Goal: Task Accomplishment & Management: Complete application form

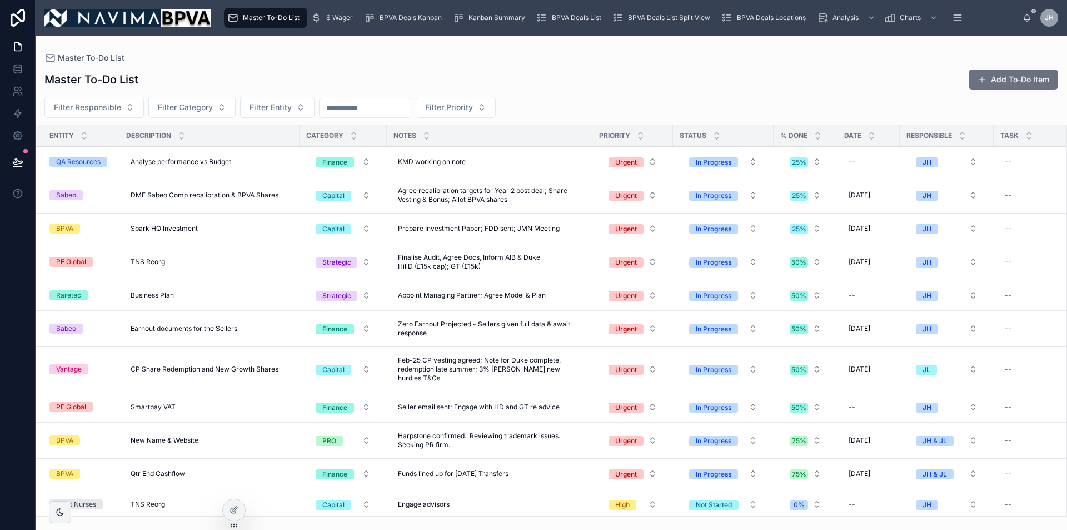
click at [1005, 82] on button "Add To-Do Item" at bounding box center [1014, 79] width 90 height 20
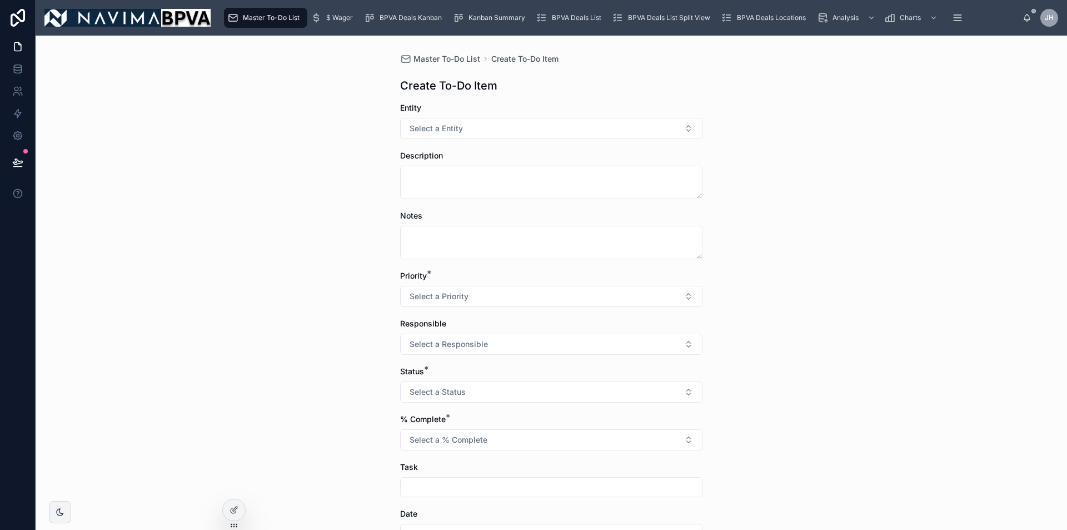
click at [628, 139] on form "Entity Select a Entity Description Notes Priority * Select a Priority Responsib…" at bounding box center [551, 401] width 302 height 598
click at [628, 136] on button "Select a Entity" at bounding box center [551, 128] width 302 height 21
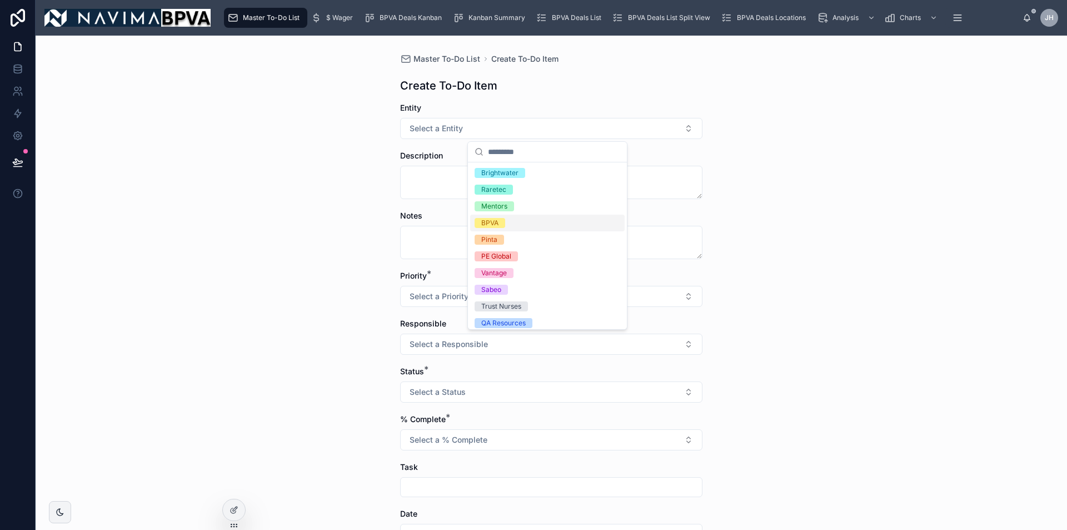
click at [576, 220] on div "BPVA" at bounding box center [547, 223] width 155 height 17
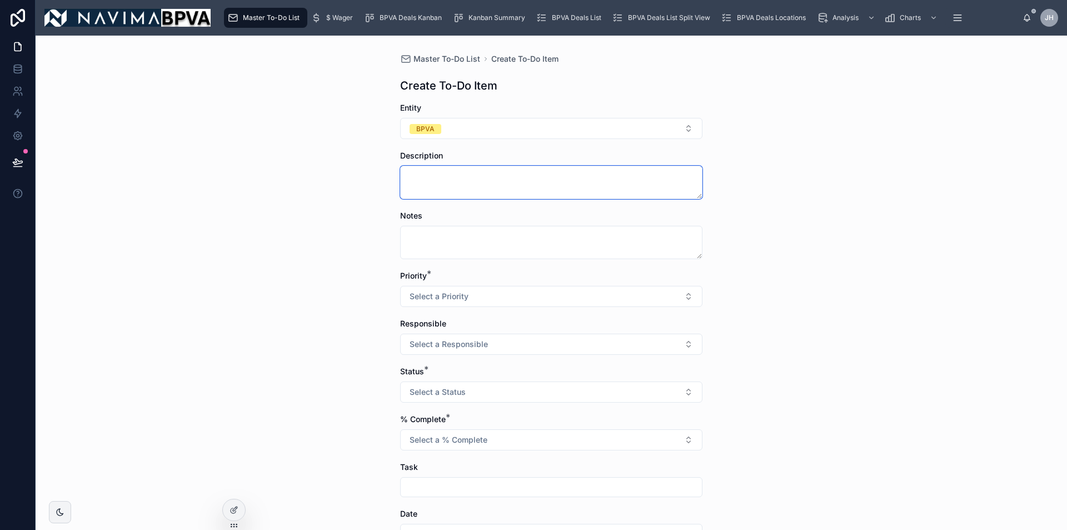
click at [543, 186] on textarea at bounding box center [551, 182] width 302 height 33
click at [528, 241] on textarea at bounding box center [551, 242] width 302 height 33
type textarea "**********"
click at [594, 303] on button "Select a Priority" at bounding box center [551, 296] width 302 height 21
click at [578, 336] on div "Urgent" at bounding box center [547, 340] width 155 height 17
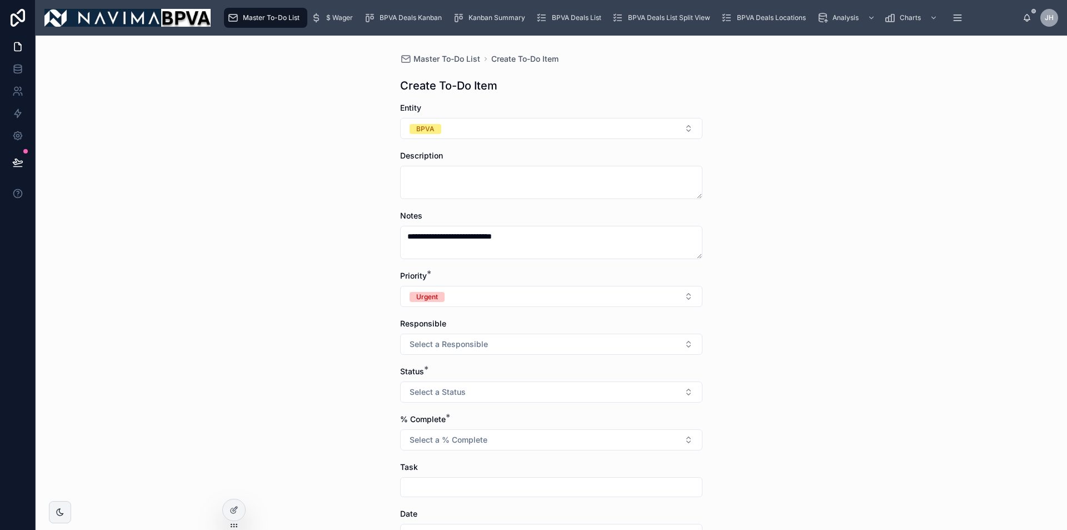
click at [582, 344] on button "Select a Responsible" at bounding box center [551, 344] width 302 height 21
click at [558, 386] on div "JH" at bounding box center [547, 388] width 155 height 17
click at [558, 386] on button "Select a Status" at bounding box center [551, 391] width 302 height 21
click at [545, 436] on div "In Progress" at bounding box center [547, 436] width 155 height 17
click at [556, 442] on button "Select a % Complete" at bounding box center [551, 439] width 302 height 21
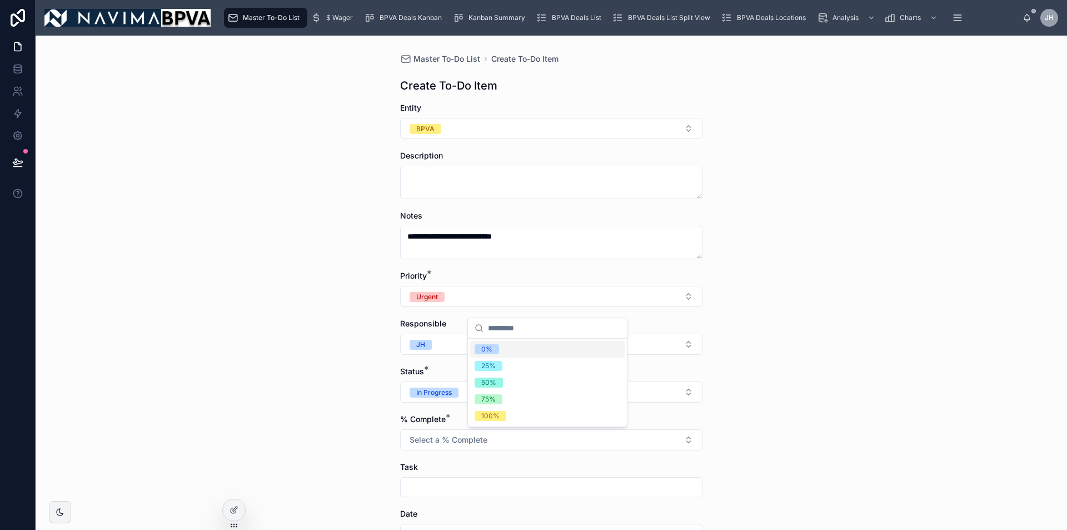
click at [507, 349] on div "0%" at bounding box center [547, 349] width 155 height 17
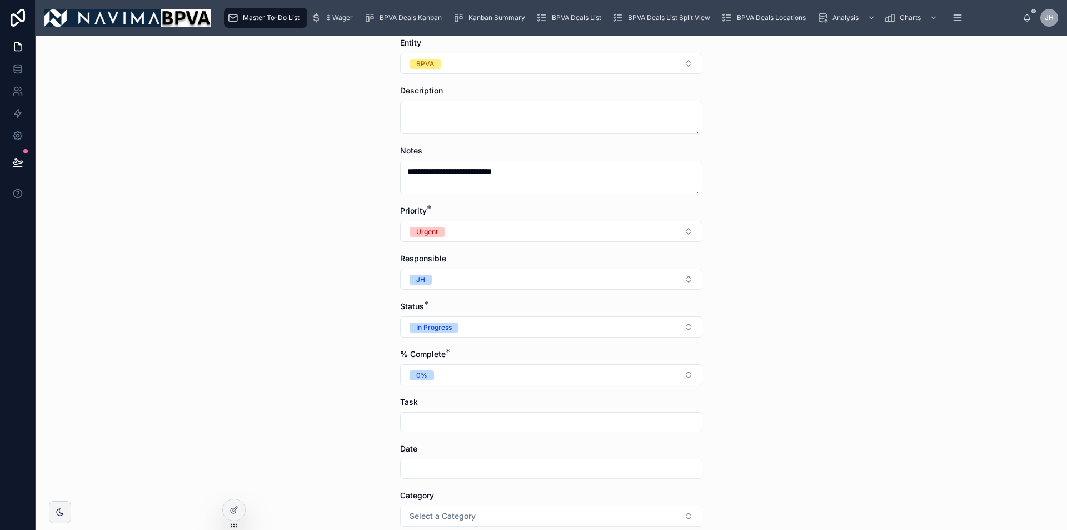
scroll to position [171, 0]
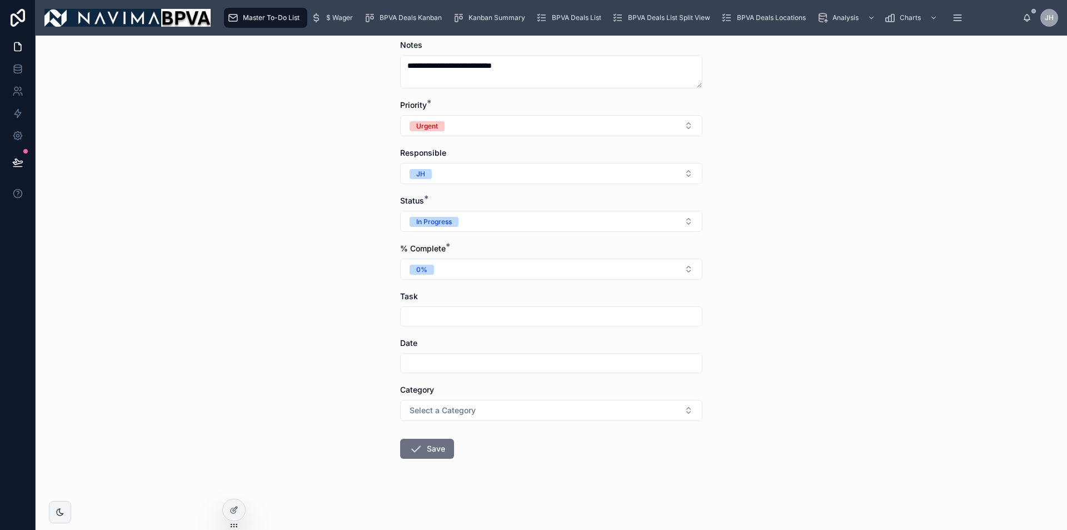
click at [424, 413] on span "Select a Category" at bounding box center [443, 410] width 66 height 11
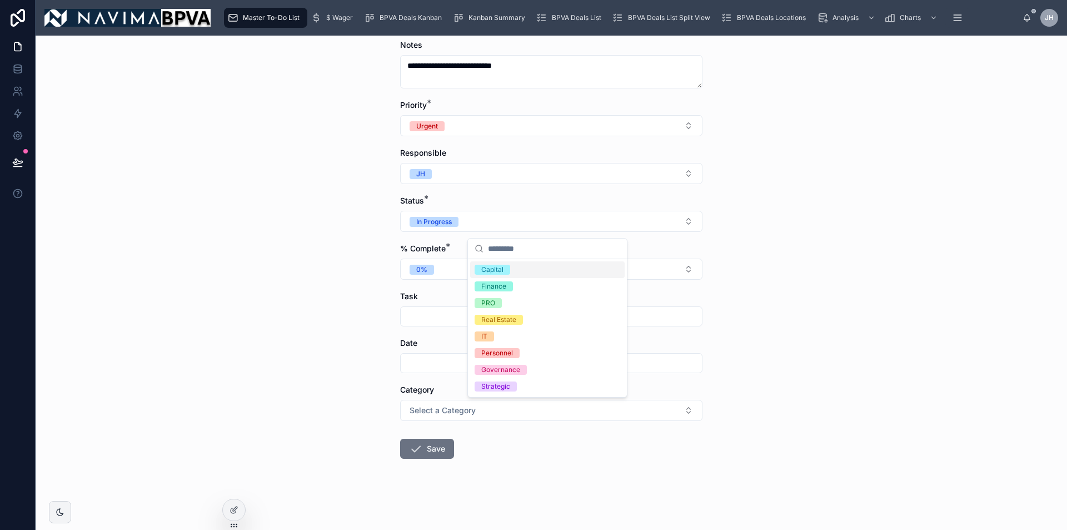
click at [500, 266] on div "Capital" at bounding box center [492, 270] width 22 height 10
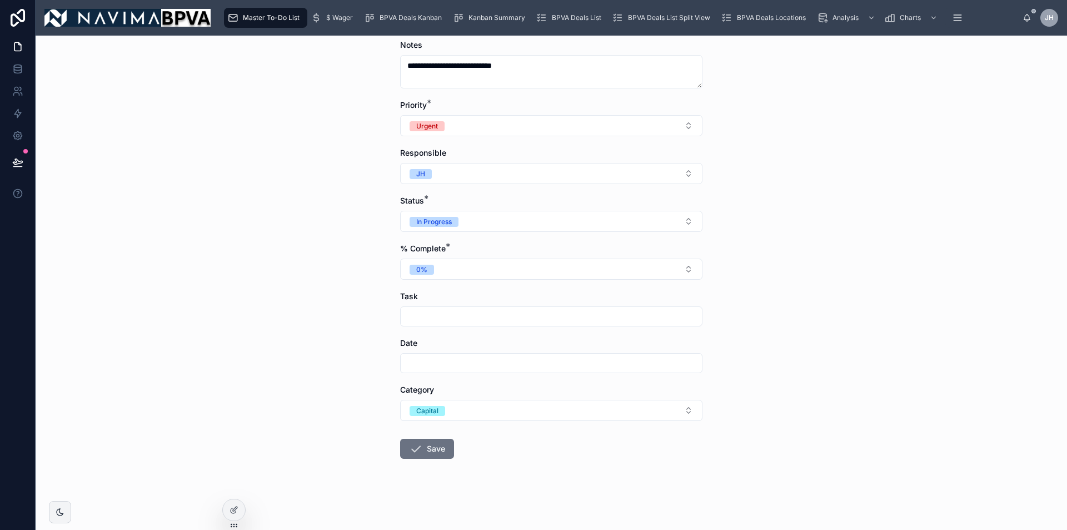
click at [419, 443] on button "Save" at bounding box center [427, 449] width 54 height 20
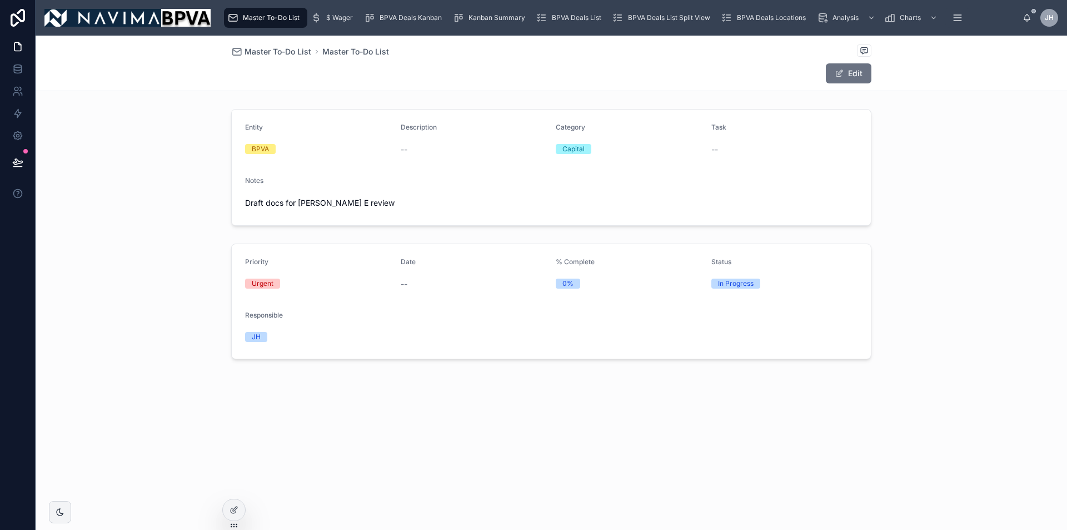
click at [291, 51] on span "Master To-Do List" at bounding box center [278, 51] width 67 height 11
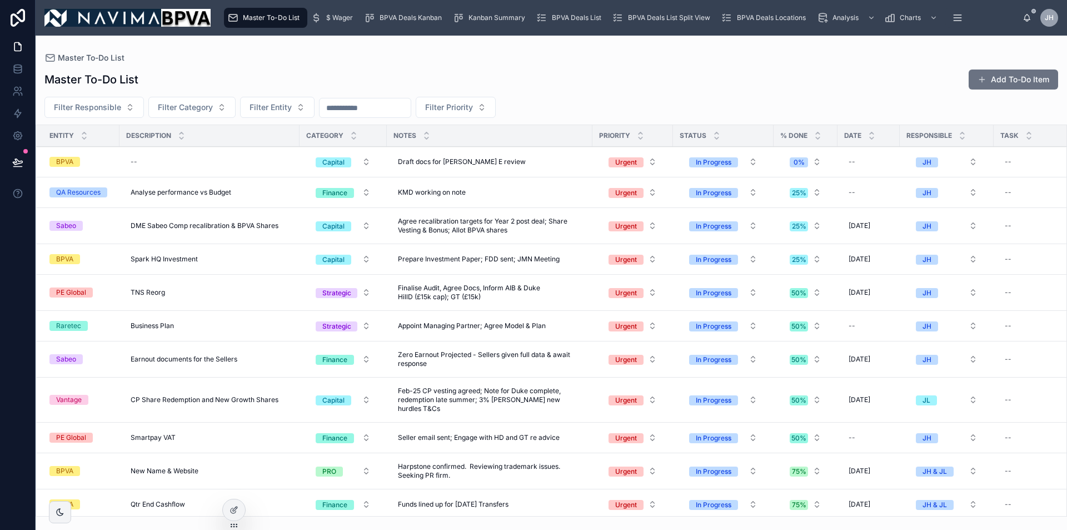
click at [207, 162] on div "--" at bounding box center [209, 162] width 167 height 18
type textarea "**********"
click at [266, 176] on icon "submit" at bounding box center [266, 176] width 9 height 9
click at [863, 166] on div "--" at bounding box center [868, 162] width 49 height 18
click at [887, 164] on div "--" at bounding box center [868, 162] width 49 height 18
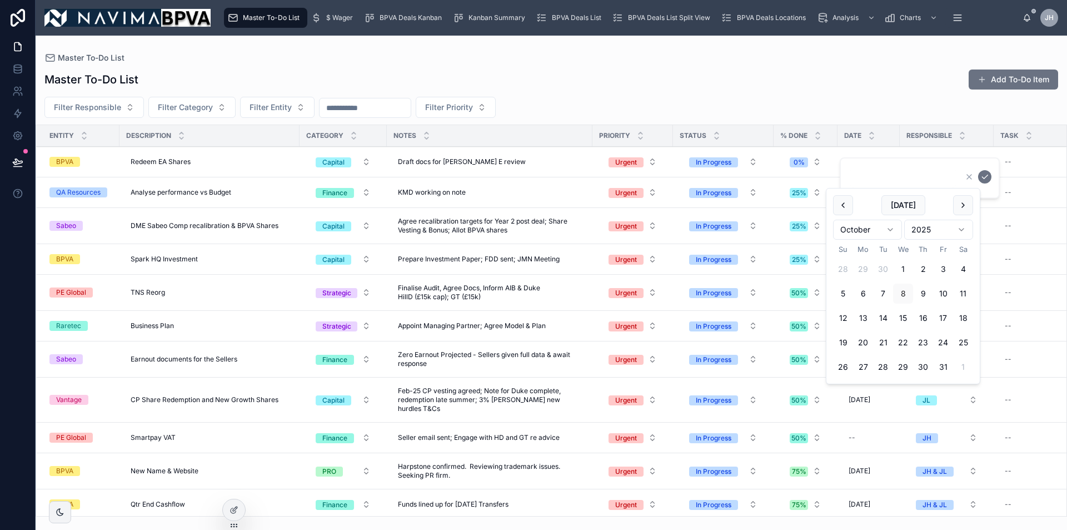
click at [923, 366] on button "30" at bounding box center [923, 367] width 20 height 20
type input "**********"
click at [923, 367] on button "30" at bounding box center [923, 367] width 20 height 20
click at [986, 176] on icon "submit" at bounding box center [985, 176] width 9 height 9
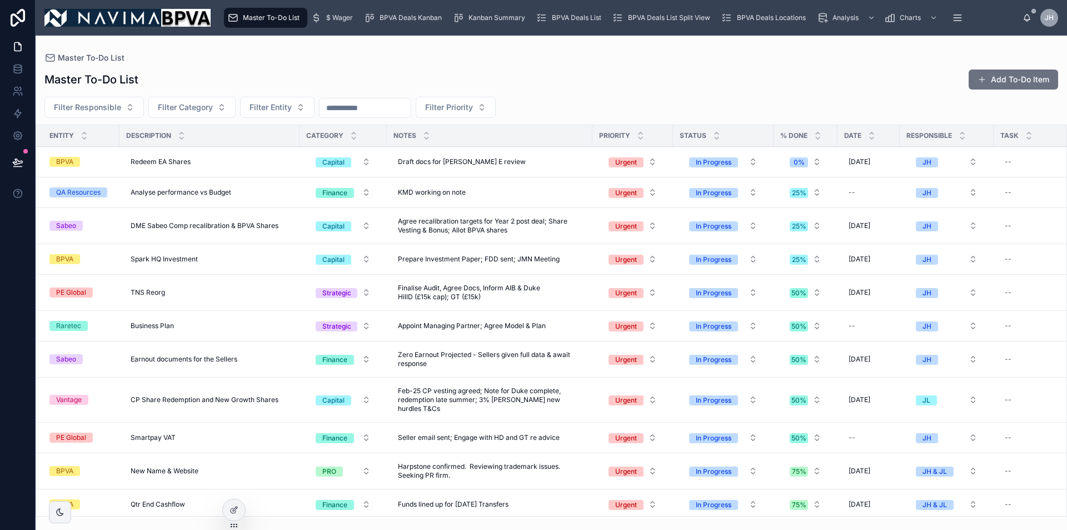
click at [1007, 164] on div "--" at bounding box center [1008, 161] width 7 height 9
click at [983, 176] on icon "button" at bounding box center [983, 176] width 9 height 9
click at [758, 102] on div "Filter Responsible Filter Category Filter Entity Filter Priority" at bounding box center [552, 107] width 1032 height 21
click at [218, 358] on span "Earnout documents for the Sellers" at bounding box center [184, 359] width 107 height 9
type textarea "**********"
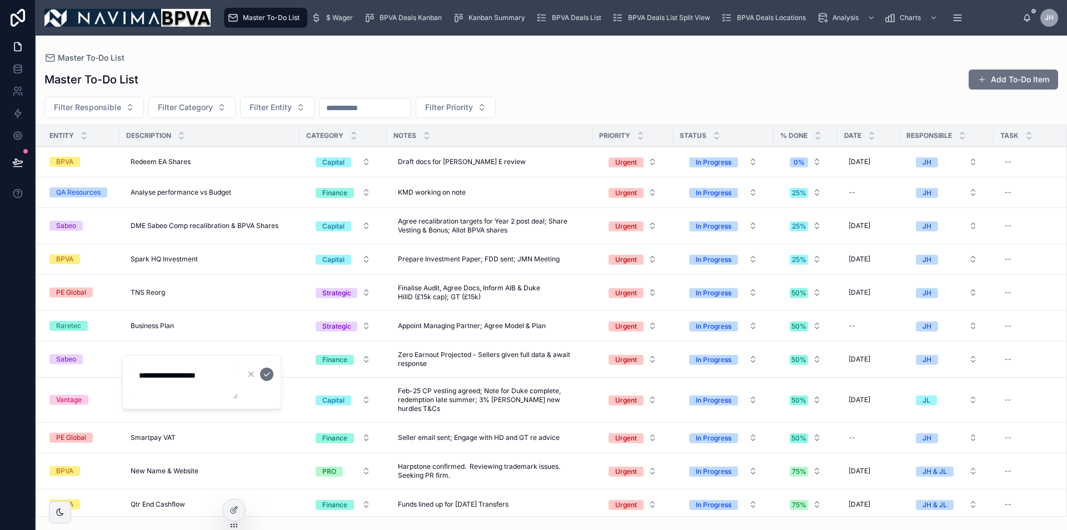
click at [269, 374] on icon "submit" at bounding box center [266, 374] width 9 height 9
click at [444, 355] on span "Zero Earnout Projected - Sellers given full data & await response" at bounding box center [489, 359] width 183 height 18
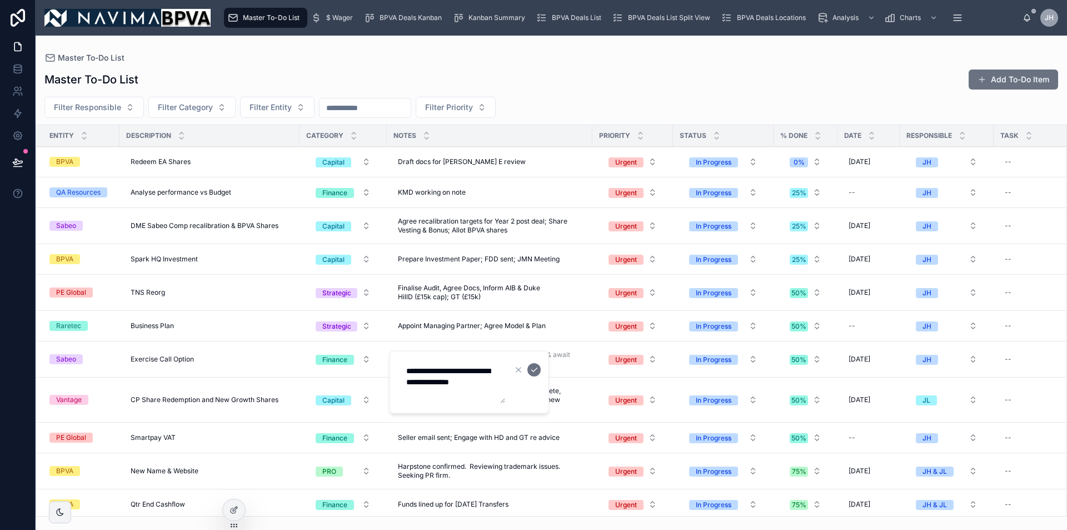
type textarea "**********"
click at [534, 372] on icon "submit" at bounding box center [534, 369] width 9 height 9
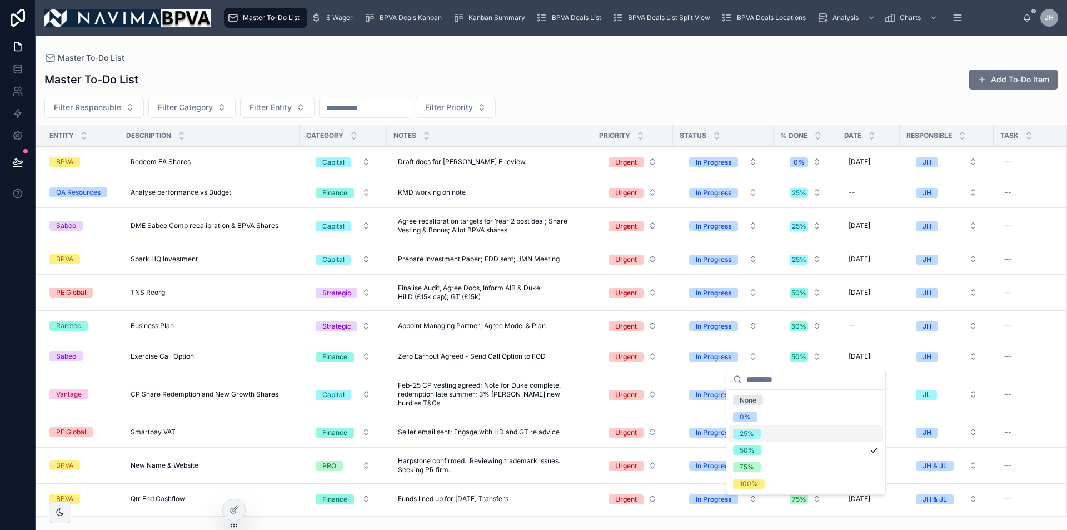
click at [757, 429] on span "25%" at bounding box center [747, 434] width 28 height 10
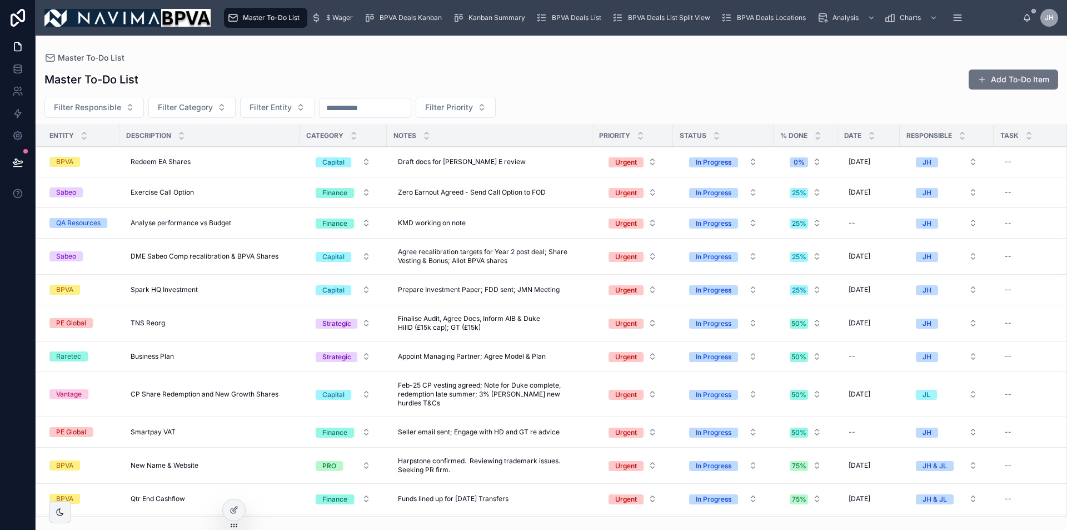
click at [589, 98] on div "Filter Responsible Filter Category Filter Entity Filter Priority" at bounding box center [552, 107] width 1032 height 21
click at [1012, 81] on button "Add To-Do Item" at bounding box center [1014, 79] width 90 height 20
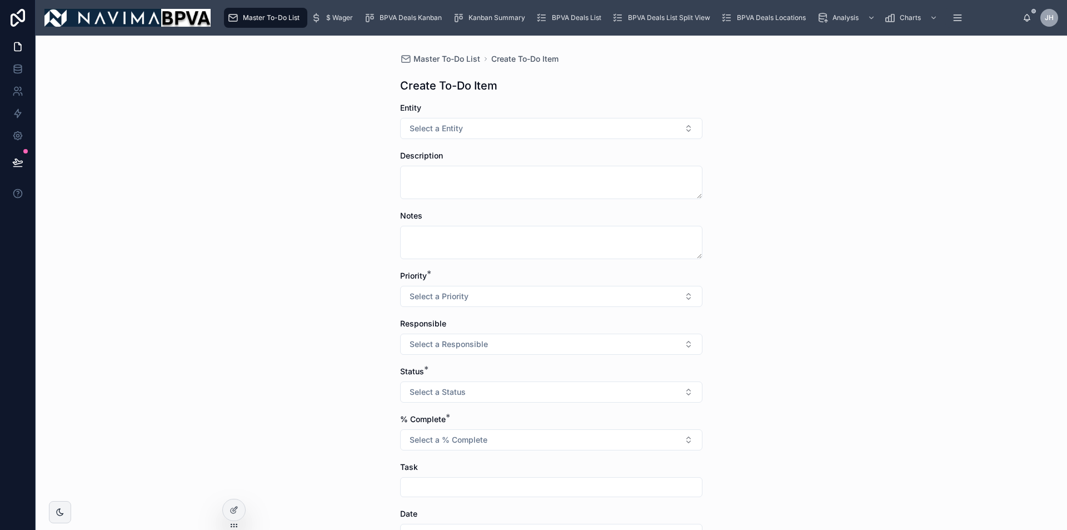
click at [452, 130] on span "Select a Entity" at bounding box center [436, 128] width 53 height 11
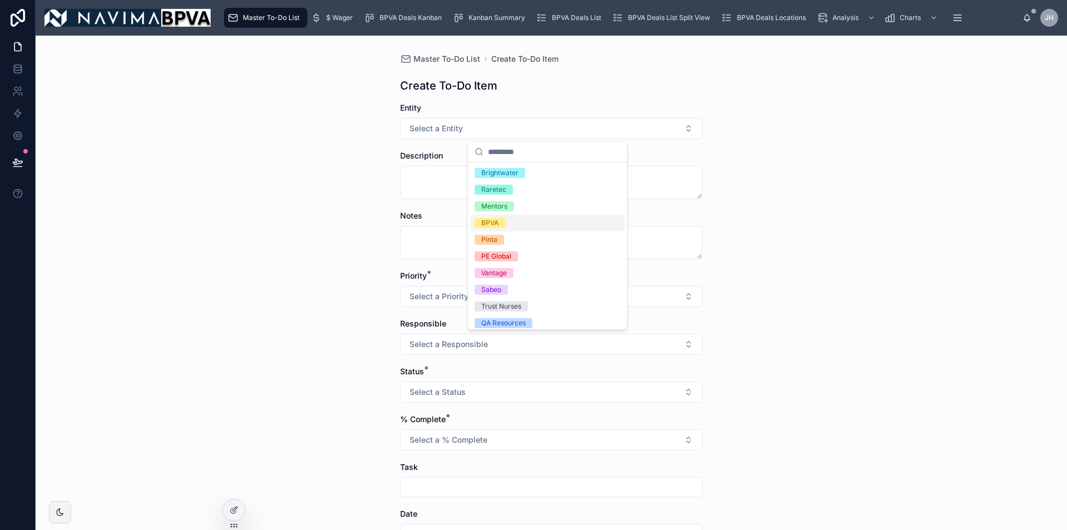
click at [512, 219] on div "BPVA" at bounding box center [547, 223] width 155 height 17
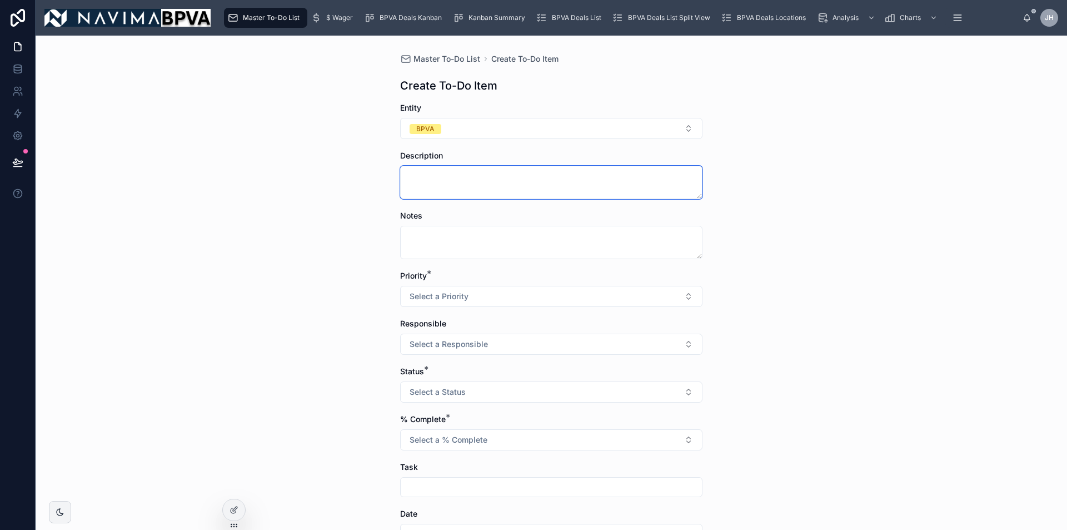
click at [464, 186] on textarea at bounding box center [551, 182] width 302 height 33
type textarea "**********"
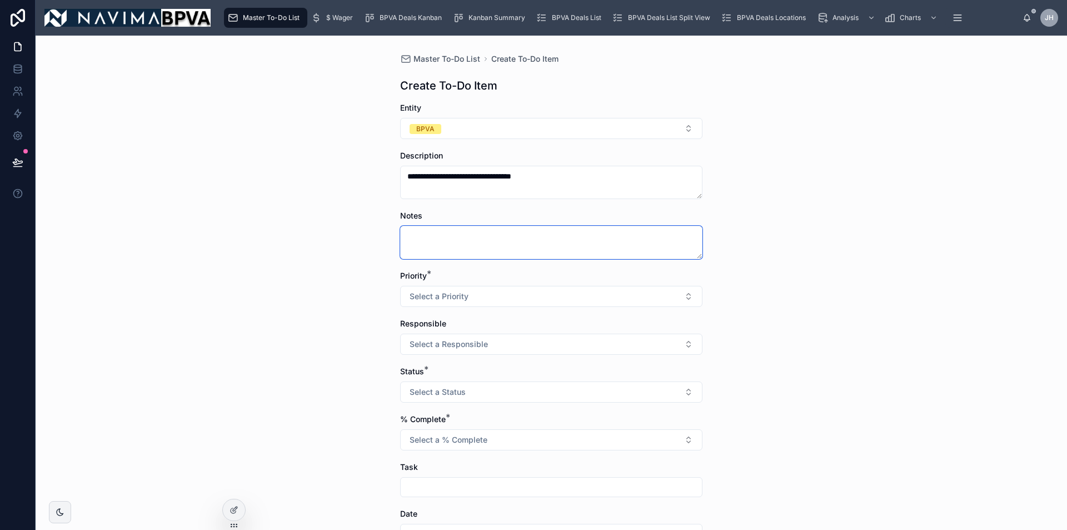
click at [478, 238] on textarea at bounding box center [551, 242] width 302 height 33
type textarea "**********"
click at [556, 287] on button "Select a Priority" at bounding box center [551, 296] width 302 height 21
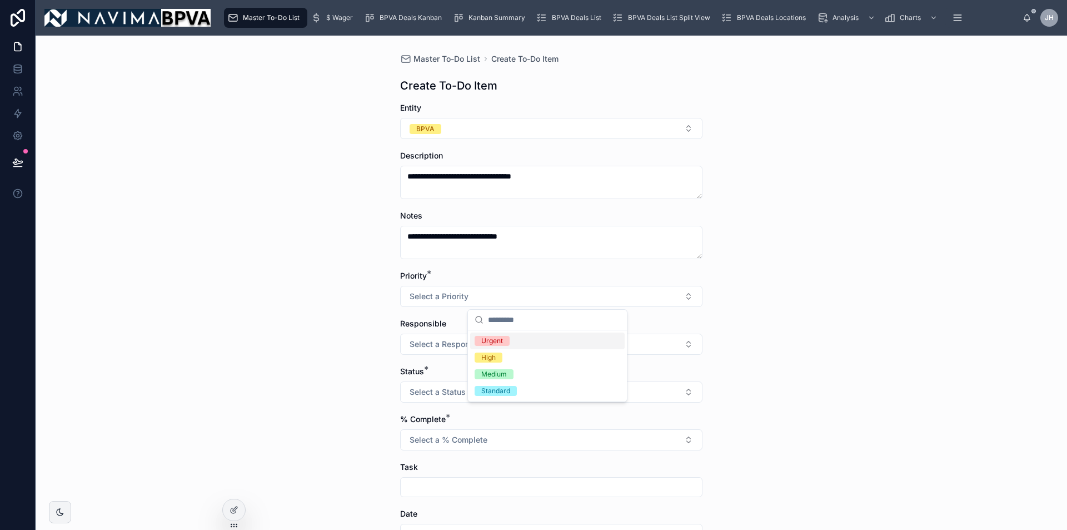
click at [537, 340] on div "Urgent" at bounding box center [547, 340] width 155 height 17
click at [539, 342] on button "Select a Responsible" at bounding box center [551, 344] width 302 height 21
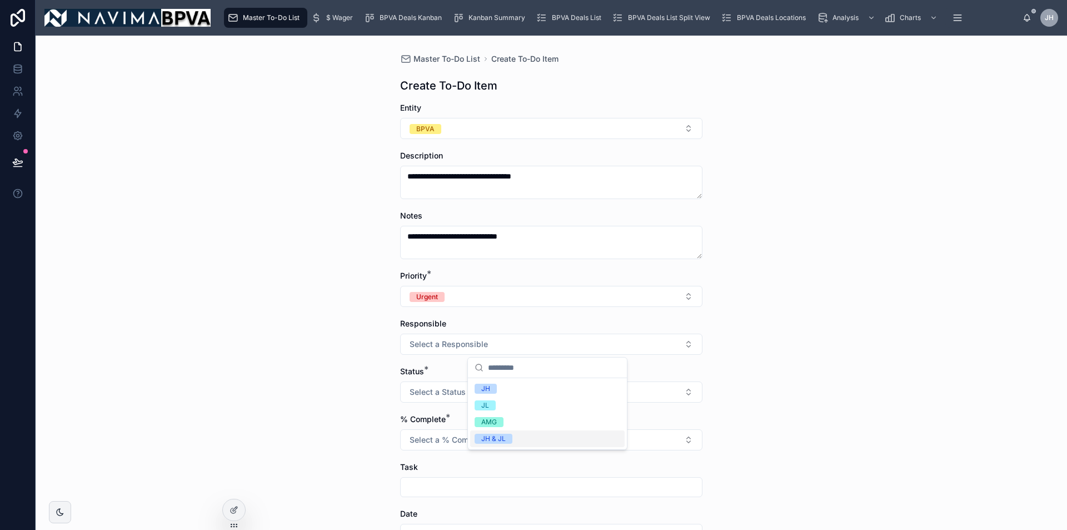
click at [532, 434] on div "JH & JL" at bounding box center [547, 438] width 155 height 17
click at [546, 396] on button "Select a Status" at bounding box center [551, 391] width 302 height 21
click at [536, 433] on div "In Progress" at bounding box center [547, 436] width 155 height 17
click at [536, 433] on button "Select a % Complete" at bounding box center [551, 439] width 302 height 21
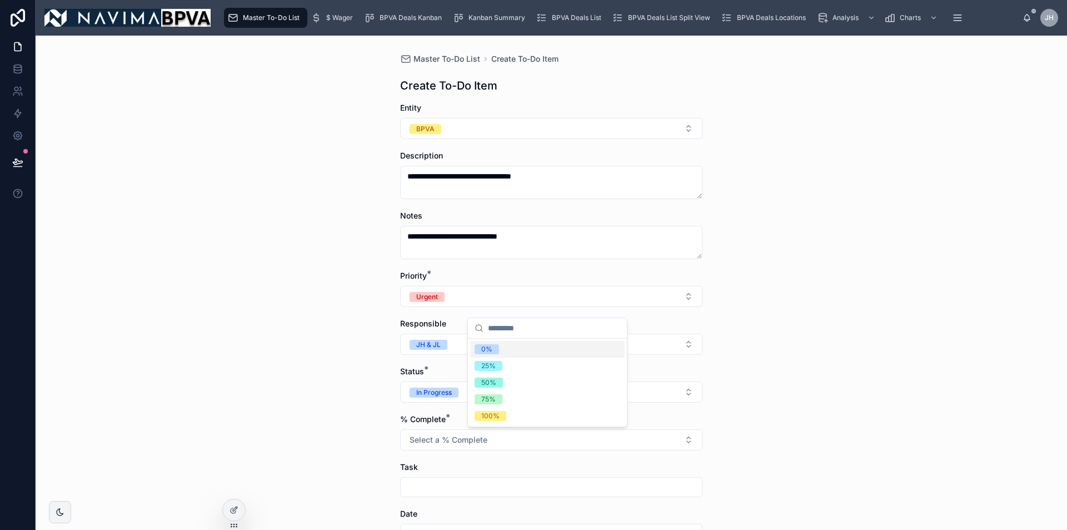
click at [519, 347] on div "0%" at bounding box center [547, 349] width 155 height 17
click at [781, 370] on div "**********" at bounding box center [552, 283] width 1032 height 494
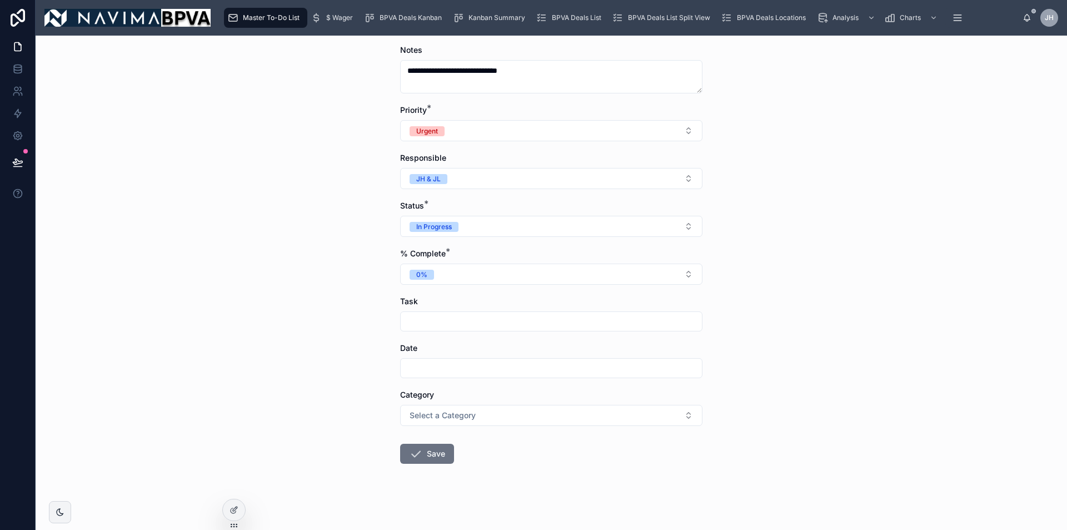
scroll to position [167, 0]
click at [655, 410] on button "Select a Category" at bounding box center [551, 414] width 302 height 21
click at [515, 287] on div "Finance" at bounding box center [547, 290] width 155 height 17
click at [429, 454] on button "Save" at bounding box center [427, 453] width 54 height 20
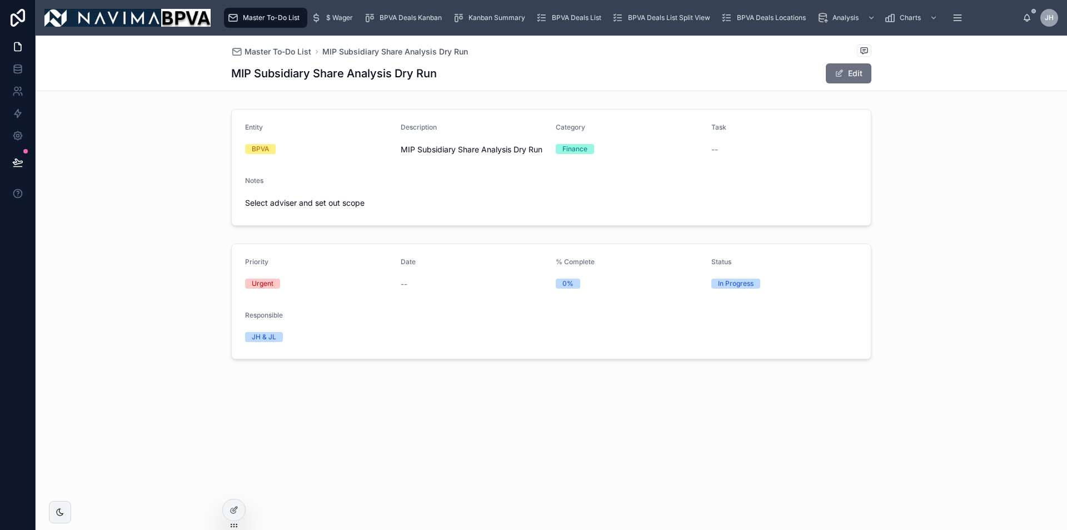
click at [274, 51] on span "Master To-Do List" at bounding box center [278, 51] width 67 height 11
